Goal: Task Accomplishment & Management: Use online tool/utility

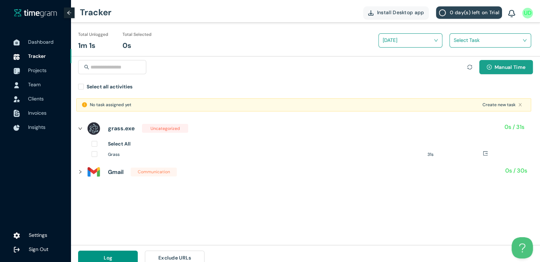
click at [492, 71] on button "Manual Time" at bounding box center [506, 67] width 54 height 14
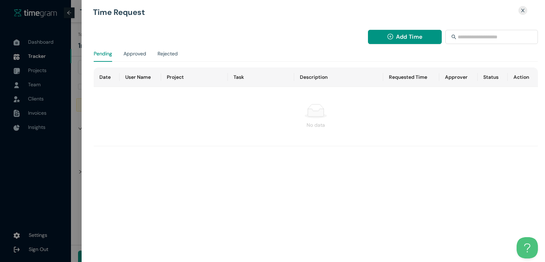
click at [77, 82] on div at bounding box center [272, 131] width 545 height 262
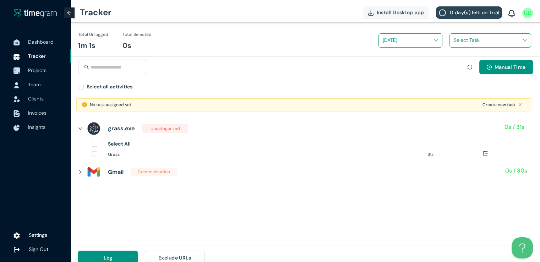
click at [36, 71] on span "Projects" at bounding box center [37, 70] width 18 height 6
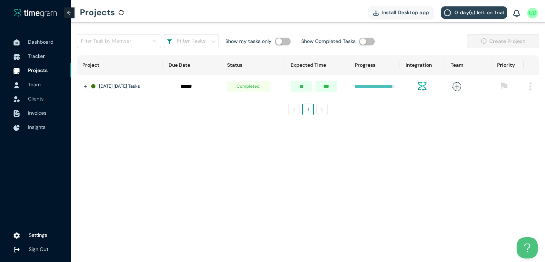
click at [531, 89] on img at bounding box center [531, 86] width 2 height 8
click at [517, 121] on span "Delete" at bounding box center [521, 119] width 15 height 8
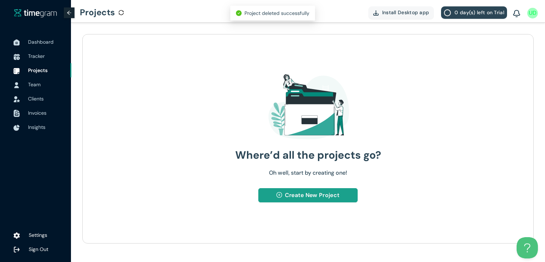
click at [299, 194] on span "Create New Project" at bounding box center [312, 195] width 55 height 9
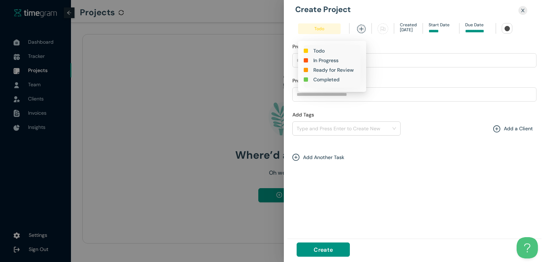
click at [313, 60] on h1 "In Progress" at bounding box center [325, 60] width 25 height 8
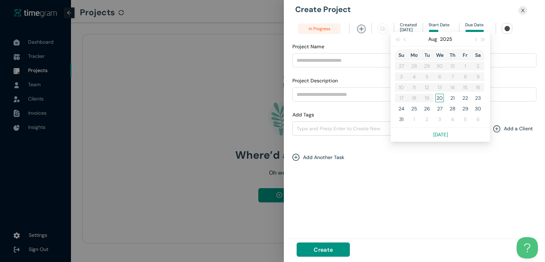
click at [470, 31] on input at bounding box center [477, 31] width 25 height 7
type input "******"
click at [437, 98] on div "20" at bounding box center [440, 98] width 9 height 9
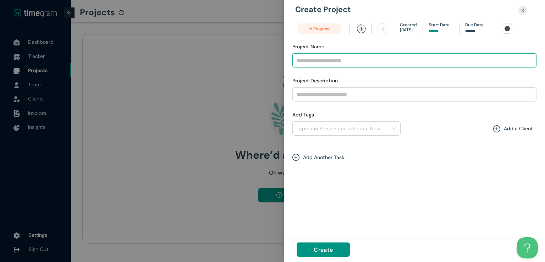
click at [363, 64] on input "Project Name" at bounding box center [414, 60] width 244 height 14
type input "**********"
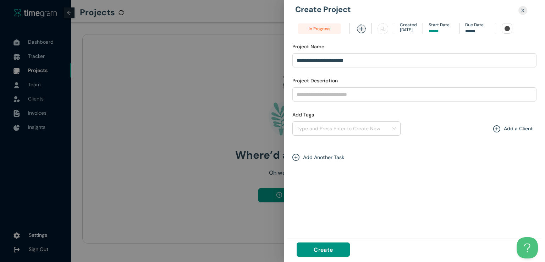
click at [505, 27] on div at bounding box center [507, 28] width 5 height 5
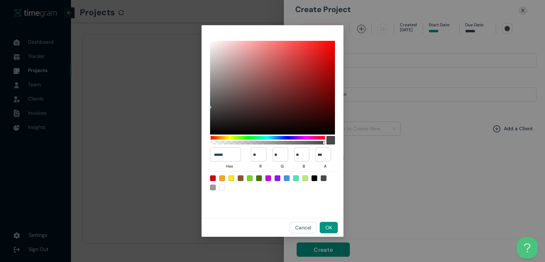
click at [260, 179] on div at bounding box center [259, 178] width 6 height 6
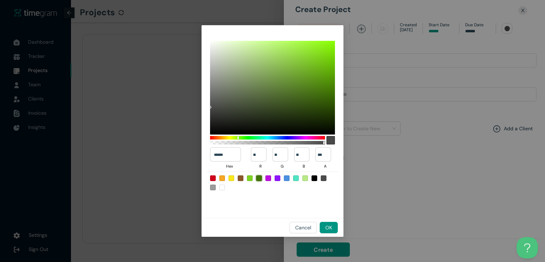
type input "******"
type input "**"
type input "***"
type input "*"
click at [327, 228] on span "OK" at bounding box center [328, 228] width 7 height 8
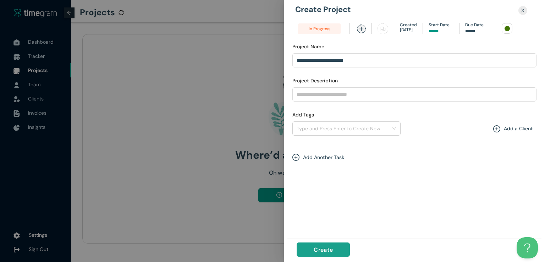
click at [325, 249] on span "Create" at bounding box center [323, 249] width 19 height 9
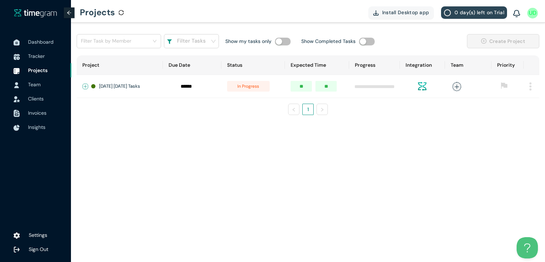
click at [86, 84] on button "Expand row" at bounding box center [86, 87] width 6 height 6
click at [119, 110] on span "+ New Task" at bounding box center [111, 107] width 20 height 6
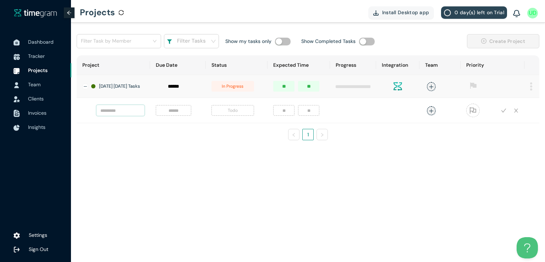
click at [119, 113] on input "text" at bounding box center [121, 110] width 48 height 11
type input "**********"
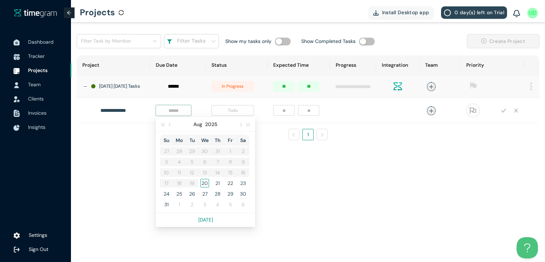
click at [177, 113] on input at bounding box center [173, 110] width 27 height 8
type input "******"
click at [208, 186] on div "20" at bounding box center [205, 183] width 9 height 9
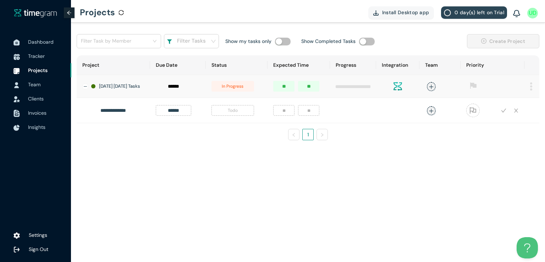
click at [235, 112] on span "Todo" at bounding box center [233, 110] width 43 height 11
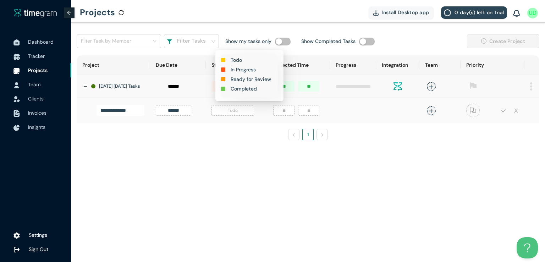
click at [245, 70] on h1 "In Progress" at bounding box center [243, 70] width 25 height 8
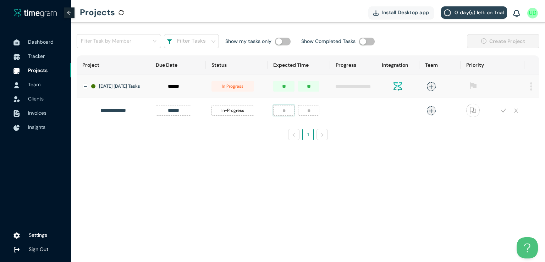
click at [290, 115] on input "number" at bounding box center [283, 110] width 21 height 11
type input "*"
type input "**"
click at [434, 114] on icon "plus" at bounding box center [431, 110] width 5 height 5
click at [362, 161] on div "Umer Dar" at bounding box center [379, 161] width 54 height 7
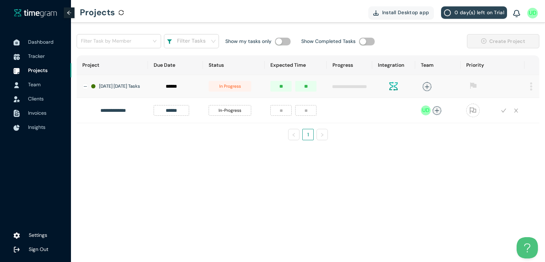
click at [490, 154] on div "**********" at bounding box center [308, 90] width 474 height 135
click at [504, 112] on icon "check" at bounding box center [503, 110] width 5 height 5
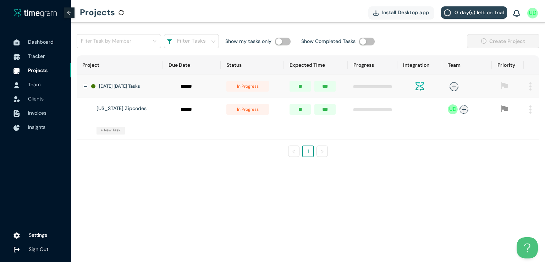
click at [262, 160] on div "Project Due Date Status Expected Time Progress Integration Team Priority [DATE]…" at bounding box center [308, 108] width 463 height 107
click at [42, 54] on span "Tracker" at bounding box center [36, 56] width 17 height 6
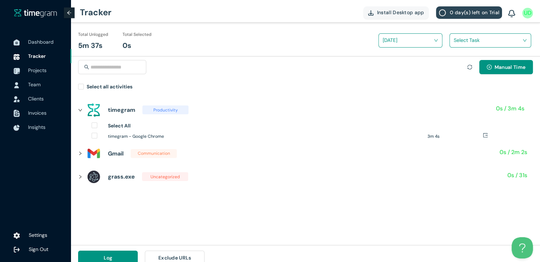
click at [496, 74] on div "Manual Time" at bounding box center [500, 71] width 66 height 23
click at [496, 70] on span "Manual Time" at bounding box center [509, 67] width 31 height 8
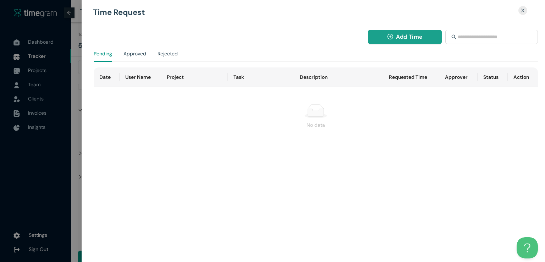
click at [388, 35] on icon "plus-circle" at bounding box center [391, 37] width 6 height 6
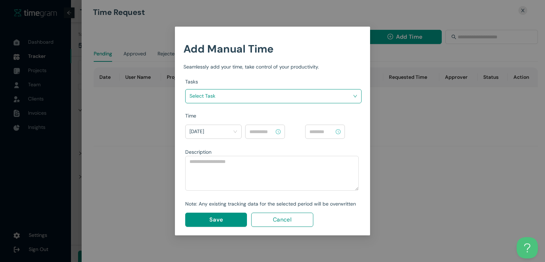
click at [305, 95] on input "search" at bounding box center [271, 96] width 163 height 11
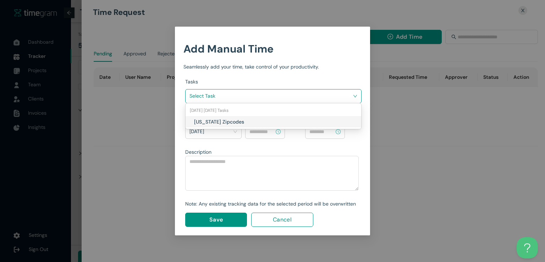
click at [257, 123] on h1 "[US_STATE] Zipcodes" at bounding box center [235, 122] width 83 height 8
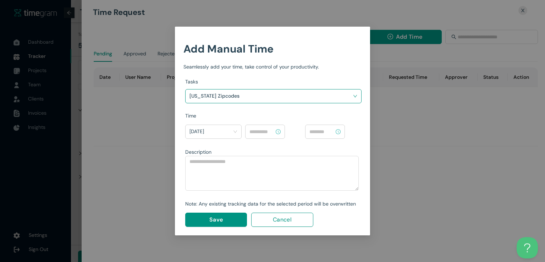
click at [269, 129] on input at bounding box center [262, 132] width 25 height 8
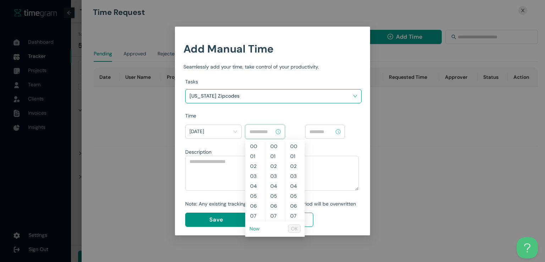
click at [257, 230] on link "Now" at bounding box center [255, 228] width 10 height 6
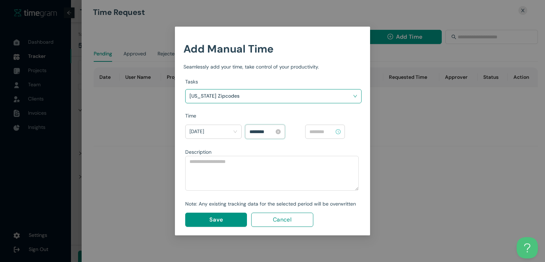
click at [254, 130] on input "********" at bounding box center [262, 132] width 25 height 8
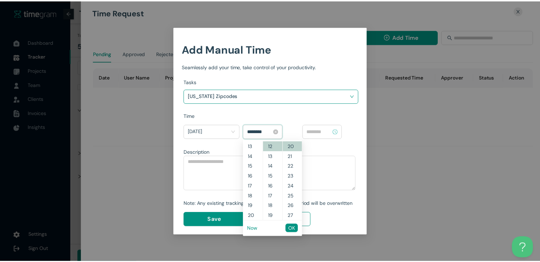
scroll to position [89, 0]
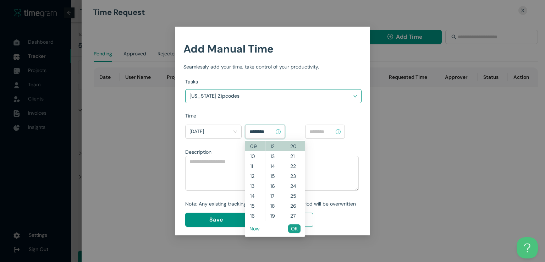
click at [295, 230] on span "OK" at bounding box center [294, 229] width 7 height 8
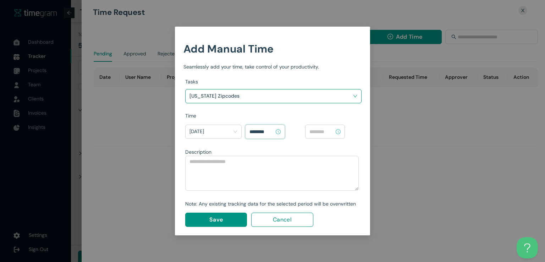
type input "********"
click at [322, 130] on input at bounding box center [322, 132] width 25 height 8
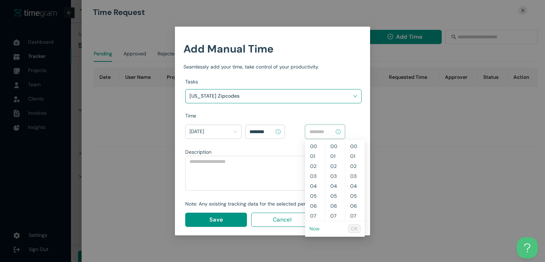
click at [313, 230] on link "Now" at bounding box center [315, 228] width 10 height 6
type input "********"
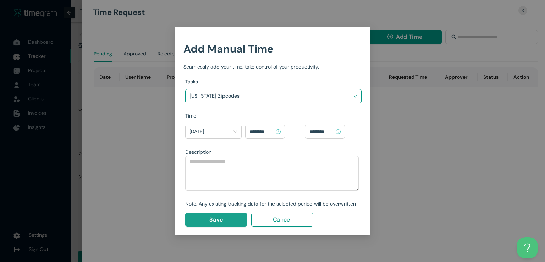
click at [230, 217] on button "Save" at bounding box center [216, 220] width 62 height 14
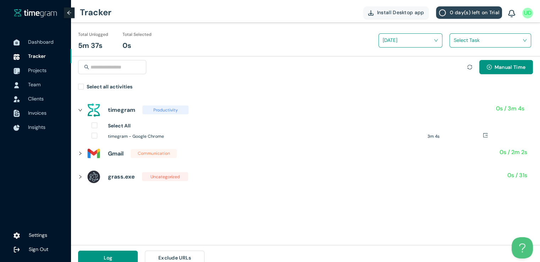
click at [78, 84] on div "Manual Time Select all activities" at bounding box center [305, 74] width 469 height 37
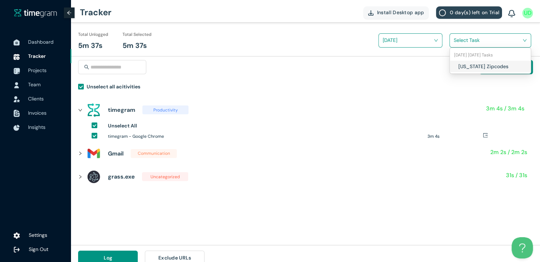
click at [461, 38] on input "search" at bounding box center [488, 40] width 68 height 11
click at [458, 64] on div "[US_STATE] Zipcodes" at bounding box center [490, 66] width 81 height 11
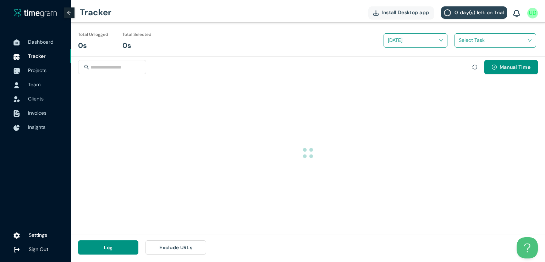
drag, startPoint x: 545, startPoint y: 60, endPoint x: 545, endPoint y: 145, distance: 85.5
click at [545, 145] on html "Dashboard Tracker Projects Team Clients Invoices Insights Settings Sign Out Tra…" at bounding box center [272, 131] width 545 height 262
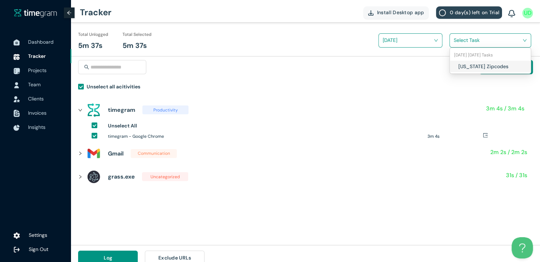
click at [459, 37] on input "search" at bounding box center [488, 40] width 68 height 11
click at [455, 69] on div "[US_STATE] Zipcodes" at bounding box center [490, 66] width 81 height 11
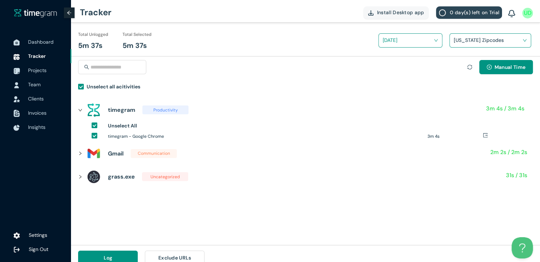
scroll to position [8, 0]
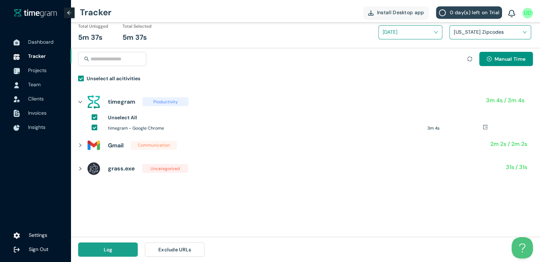
click at [110, 249] on span "Log" at bounding box center [108, 250] width 9 height 8
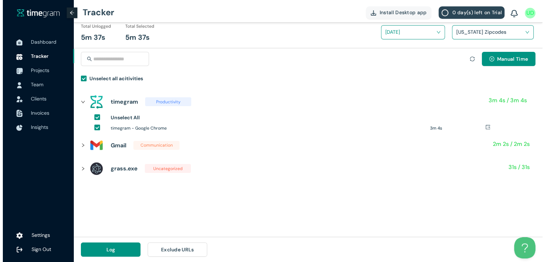
scroll to position [0, 0]
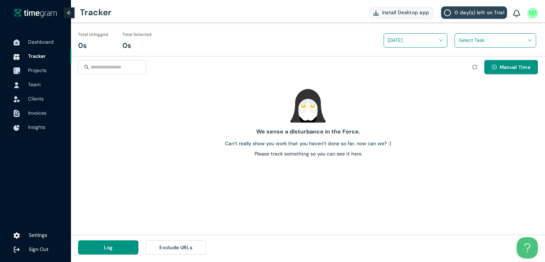
click at [49, 69] on span "Projects" at bounding box center [47, 70] width 38 height 14
